Goal: Information Seeking & Learning: Learn about a topic

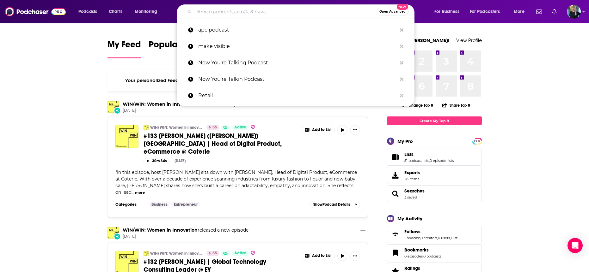
click at [211, 11] on input "Search podcasts, credits, & more..." at bounding box center [285, 12] width 182 height 10
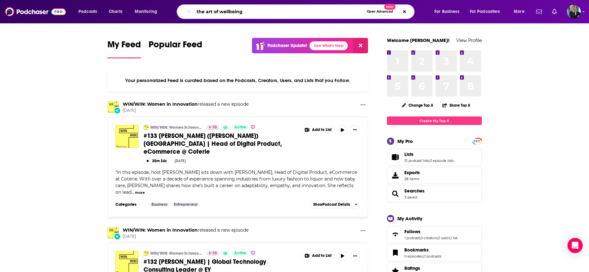
type input "the art of wellbeing"
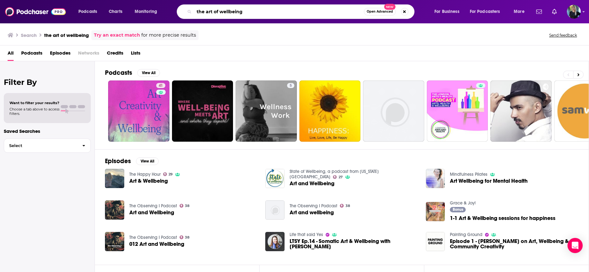
drag, startPoint x: 0, startPoint y: 0, endPoint x: 125, endPoint y: 7, distance: 124.7
click at [125, 7] on div "Podcasts Charts Monitoring the art of wellbeing Open Advanced New For Business …" at bounding box center [302, 11] width 456 height 15
type input "[PERSON_NAME]"
